Goal: Check status: Check status

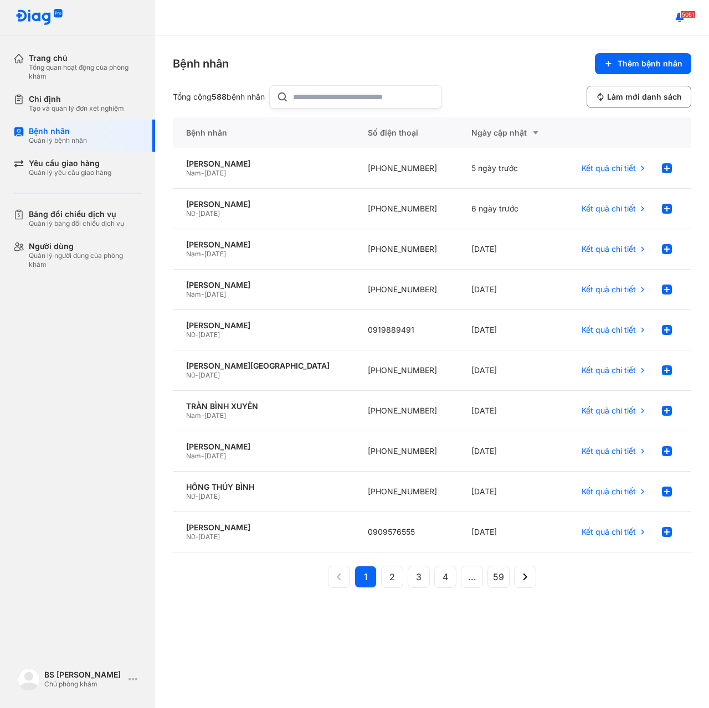
click at [351, 97] on input "text" at bounding box center [364, 97] width 142 height 22
paste input "*"
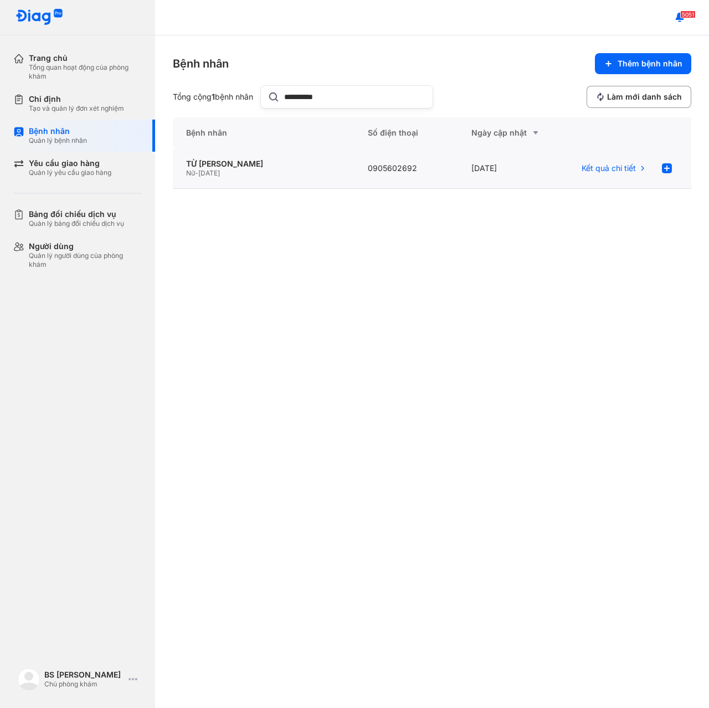
type input "**********"
click at [249, 169] on div "Nữ - 28/04/1955" at bounding box center [263, 173] width 155 height 9
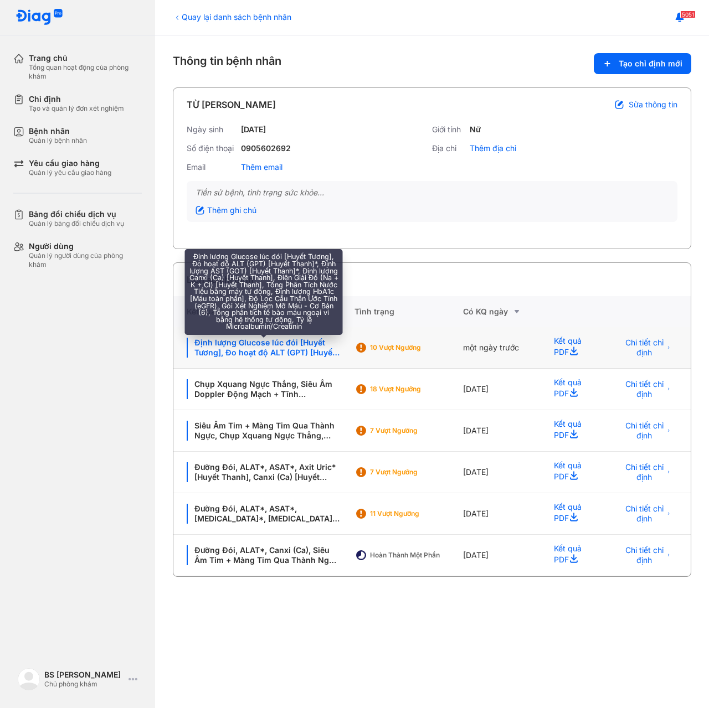
click at [262, 348] on div "Định lượng Glucose lúc đói [Huyết Tương], Đo hoạt độ ALT (GPT) [Huyết Thanh]*, …" at bounding box center [264, 348] width 154 height 20
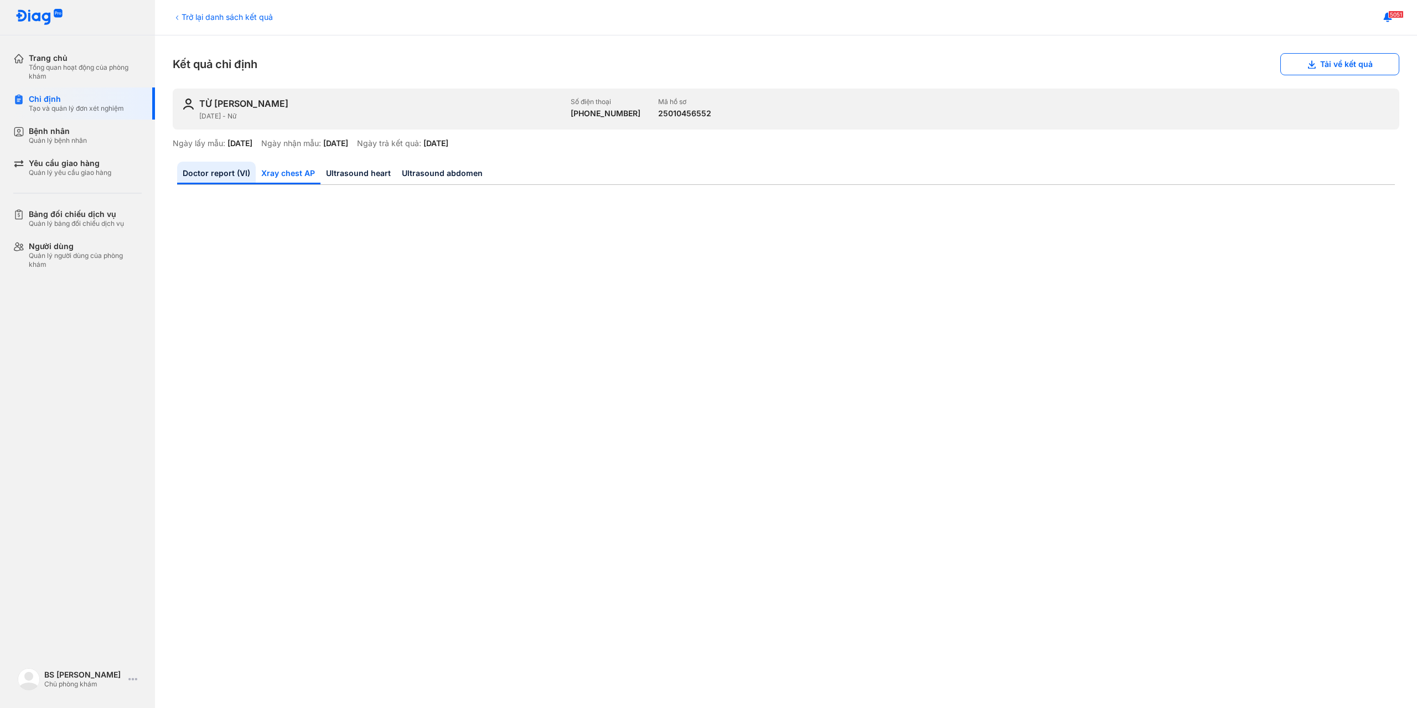
click at [296, 174] on link "Xray chest AP" at bounding box center [288, 173] width 65 height 23
click at [358, 179] on link "Ultrasound heart" at bounding box center [358, 173] width 76 height 23
click at [441, 167] on link "Ultrasound abdomen" at bounding box center [442, 173] width 92 height 23
click at [216, 171] on link "Doctor report (VI)" at bounding box center [216, 173] width 79 height 23
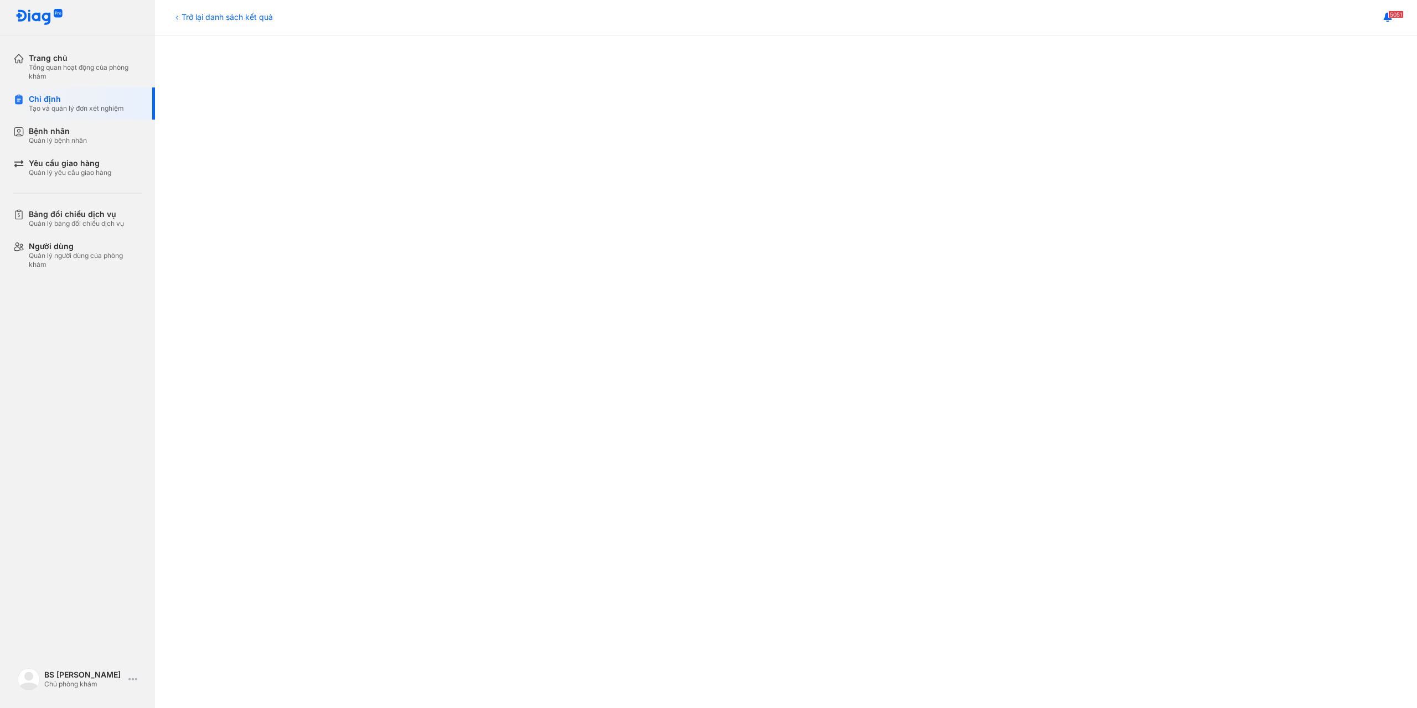
scroll to position [277, 0]
